Goal: Use online tool/utility: Utilize a website feature to perform a specific function

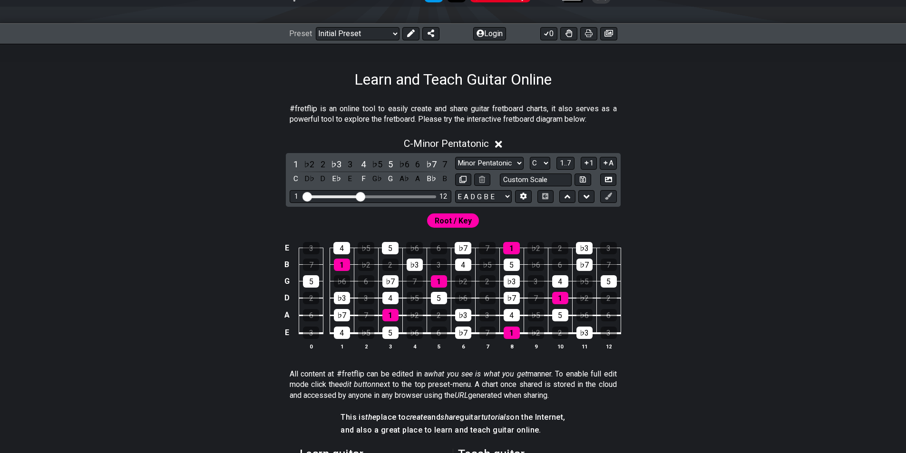
scroll to position [143, 0]
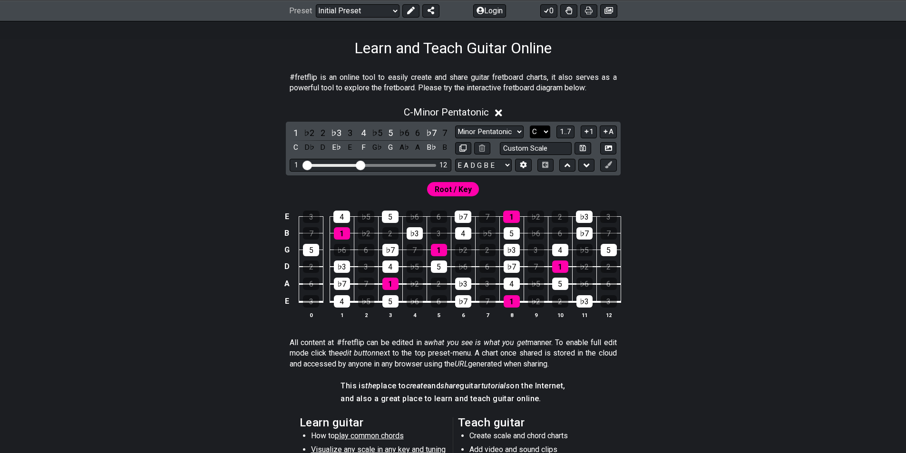
click at [545, 130] on select "A♭ A A♯ B♭ B C C♯ D♭ D D♯ E♭ E F F♯ G♭ G G♯" at bounding box center [540, 132] width 20 height 13
select select "A"
click at [530, 126] on select "A♭ A A♯ B♭ B C C♯ D♭ D D♯ E♭ E F F♯ G♭ G G♯" at bounding box center [540, 132] width 20 height 13
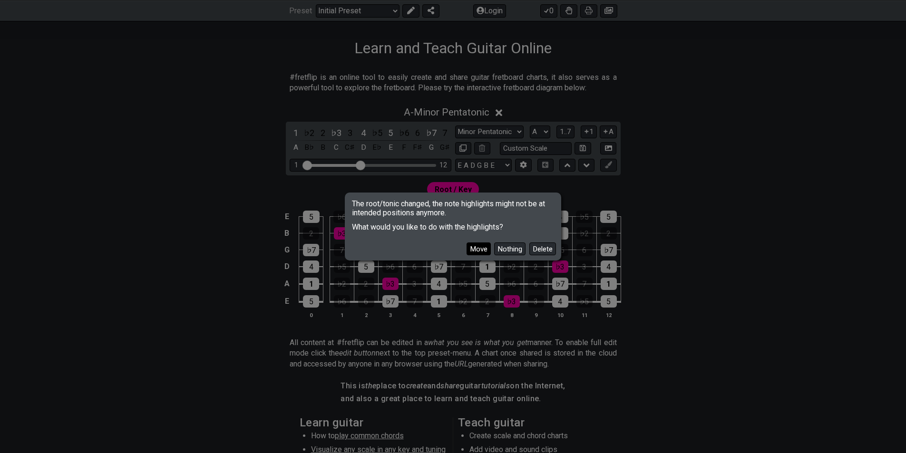
click at [485, 249] on button "Move" at bounding box center [479, 249] width 24 height 13
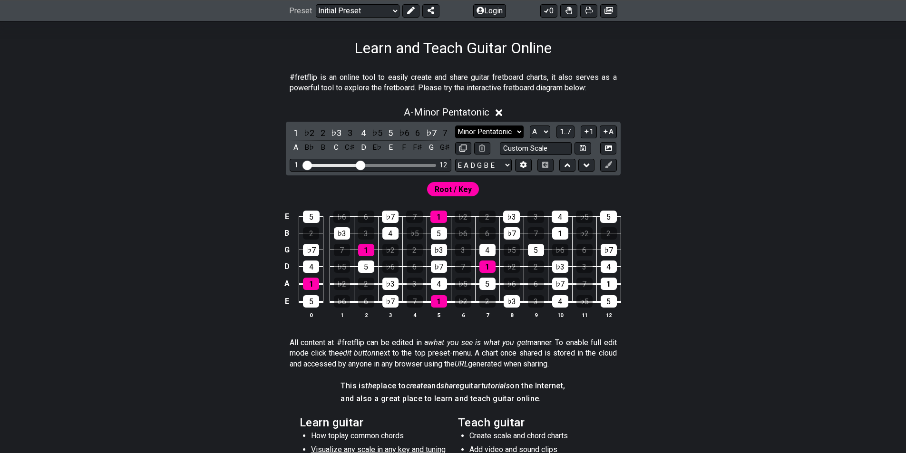
click at [512, 130] on select "Minor Pentatonic Click to edit Minor Pentatonic Major Pentatonic Minor Blues Ma…" at bounding box center [489, 132] width 68 height 13
select select "Minor / Aeolian"
click at [455, 126] on select "Minor Pentatonic Click to edit Minor Pentatonic Major Pentatonic Minor Blues Ma…" at bounding box center [489, 132] width 68 height 13
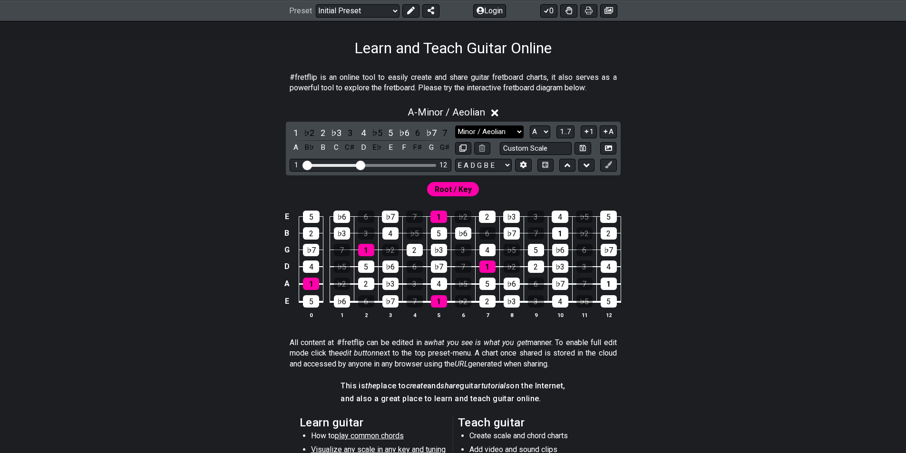
click at [507, 134] on select "Minor Pentatonic Click to edit Minor Pentatonic Major Pentatonic Minor Blues Ma…" at bounding box center [489, 132] width 68 height 13
click at [455, 126] on select "Minor Pentatonic Click to edit Minor Pentatonic Major Pentatonic Minor Blues Ma…" at bounding box center [489, 132] width 68 height 13
click at [706, 260] on div "E 5 ♭6 6 ♭7 7 1 ♭2 2 ♭3 3 4 ♭5 5 B 2 ♭3 3 4 ♭5 5 ♭6 6 ♭7 7 1 ♭2 2 G ♭7 7 1 ♭2 2…" at bounding box center [453, 265] width 742 height 134
click at [417, 162] on div "1 12" at bounding box center [371, 165] width 162 height 13
click at [412, 162] on div "1 12" at bounding box center [371, 165] width 162 height 13
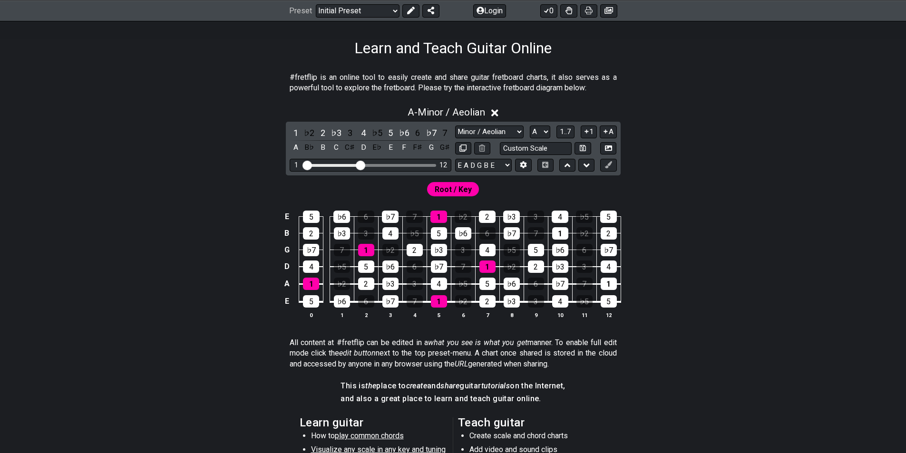
click at [410, 164] on div "Visible fret range" at bounding box center [370, 165] width 132 height 3
click at [407, 166] on div "Visible fret range" at bounding box center [370, 165] width 132 height 3
drag, startPoint x: 359, startPoint y: 165, endPoint x: 392, endPoint y: 166, distance: 32.8
click at [392, 165] on input "Visible fret range" at bounding box center [370, 165] width 135 height 0
